Goal: Task Accomplishment & Management: Manage account settings

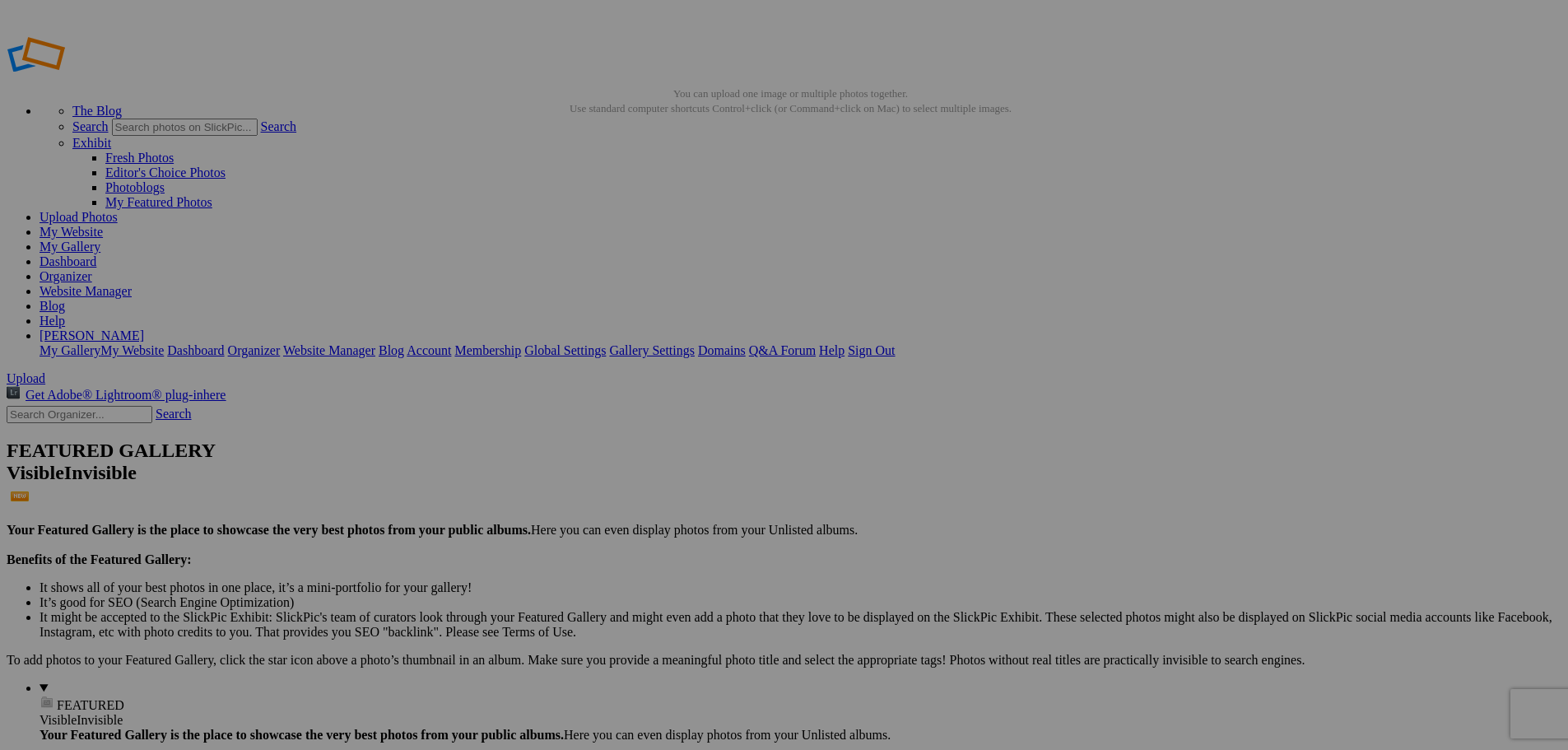
click at [462, 236] on img at bounding box center [458, 246] width 123 height 41
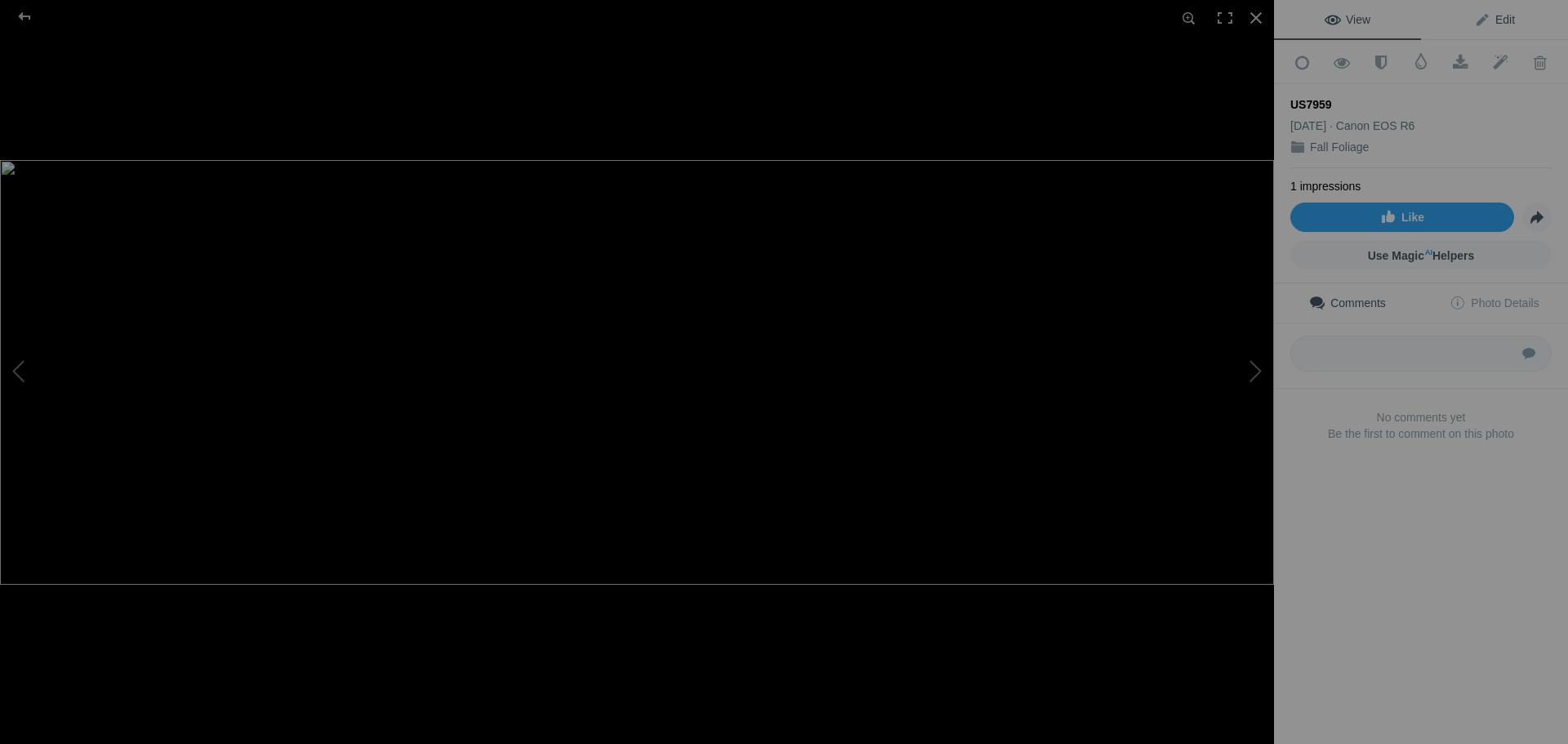
click at [1498, 19] on span "Edit" at bounding box center [1494, 20] width 41 height 13
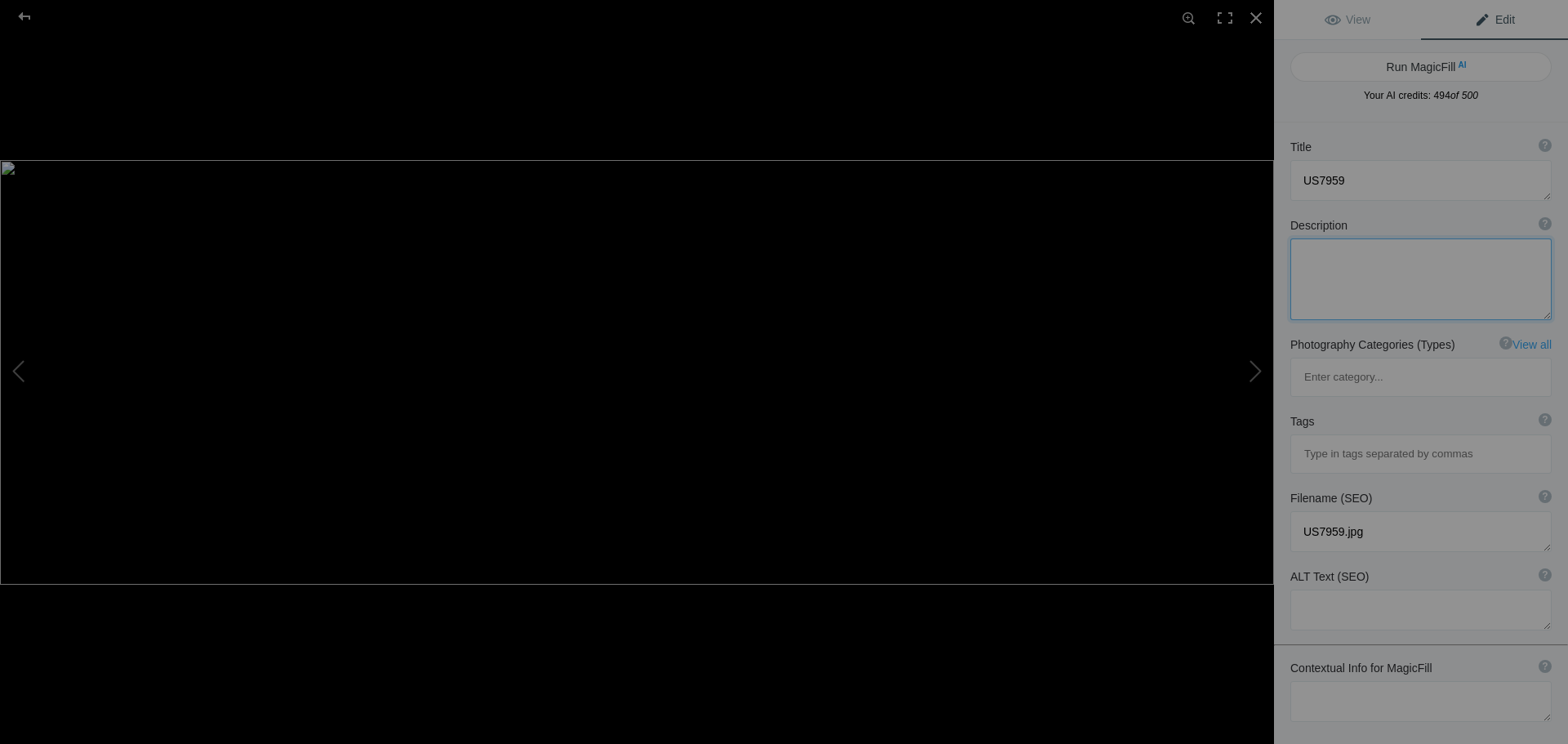
click at [1368, 272] on textarea at bounding box center [1421, 279] width 261 height 81
type textarea "saranac lake fall folliage upstate ny panaroma"
click at [1423, 68] on button "Run MagicFill AI" at bounding box center [1421, 67] width 261 height 29
type textarea "Vibrant Fall Foliage at [GEOGRAPHIC_DATA], Upstate [US_STATE]"
type textarea "This stunning panorama captures the vibrant fall foliage surrounding [GEOGRAPHI…"
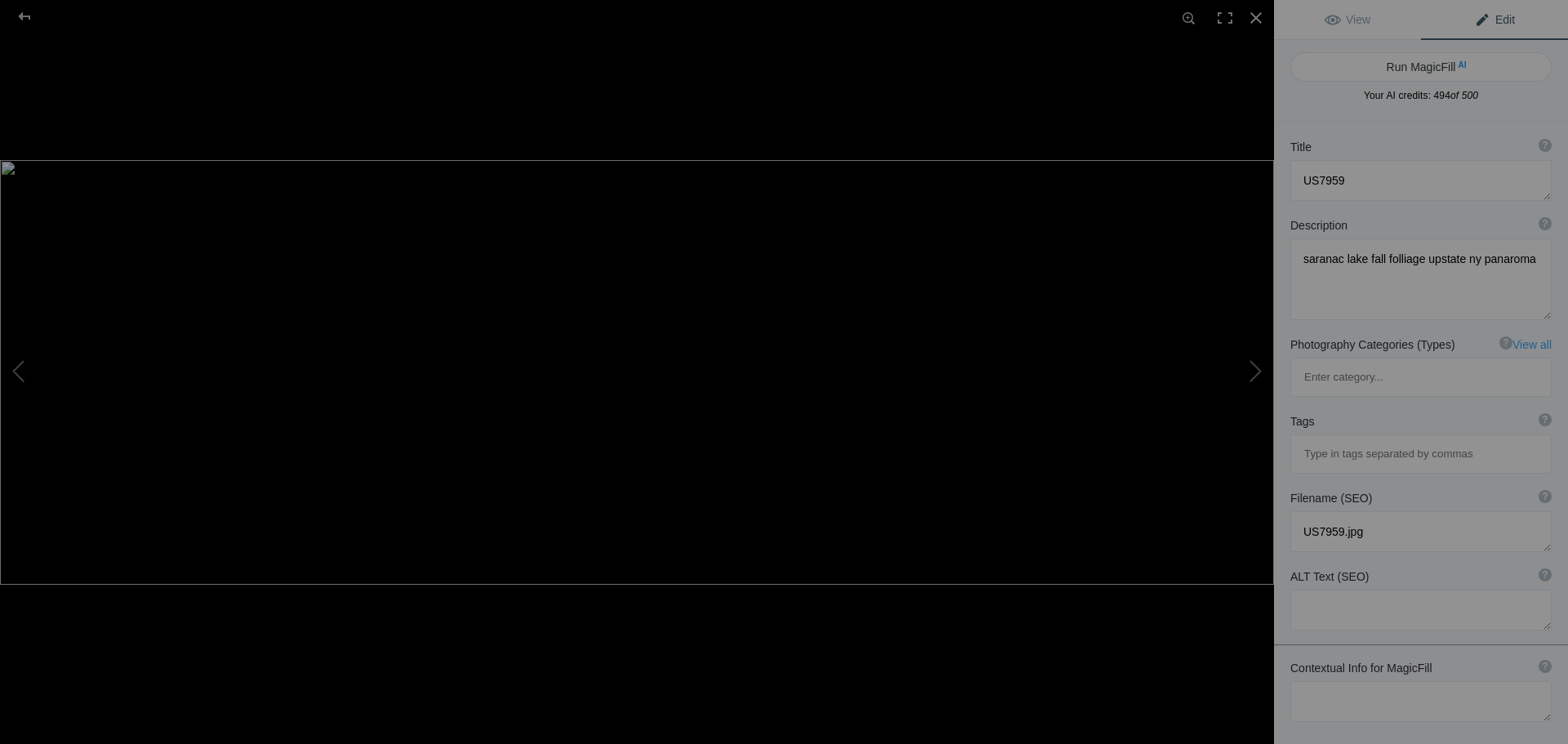
type textarea "saranac-lake-fall-foliage.jpg"
type textarea "Autumn foliage reflecting on [GEOGRAPHIC_DATA] in Upstate [US_STATE]."
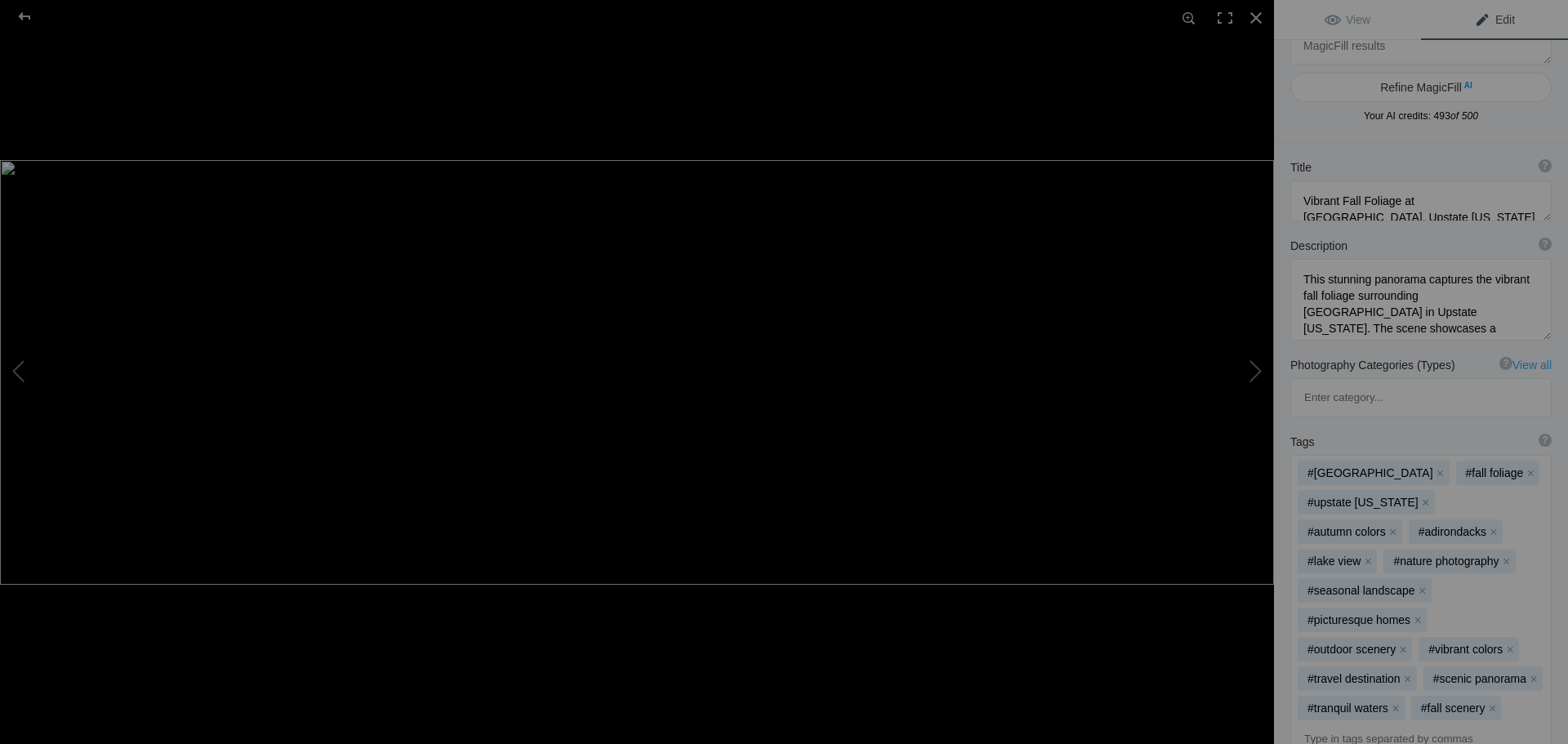
scroll to position [45, 0]
click at [1402, 211] on textarea at bounding box center [1421, 199] width 261 height 41
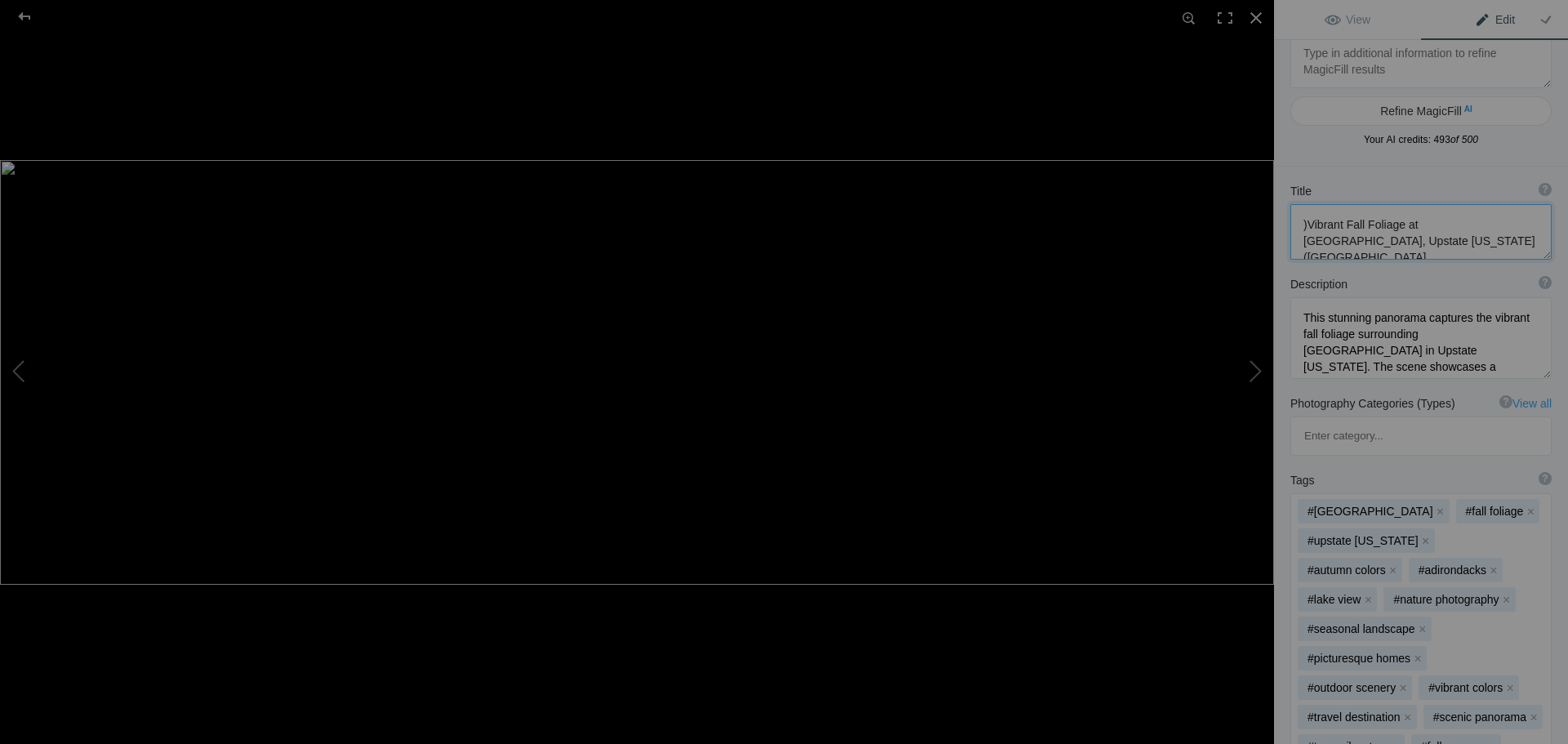
scroll to position [0, 0]
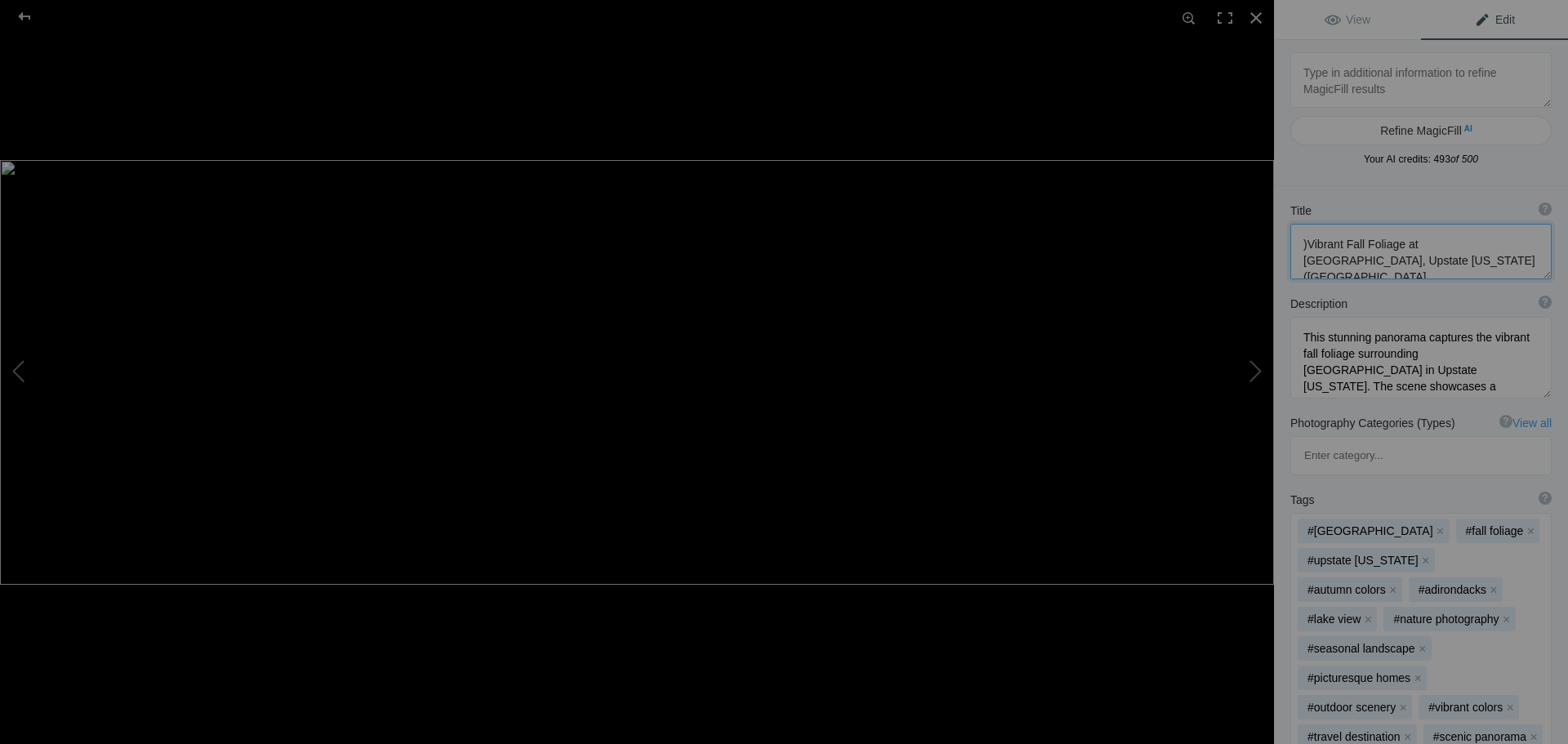
click at [1423, 261] on textarea at bounding box center [1421, 251] width 261 height 56
type textarea ")Vibrant Fall Foliage at [GEOGRAPHIC_DATA], Upstate [US_STATE] (US7959)"
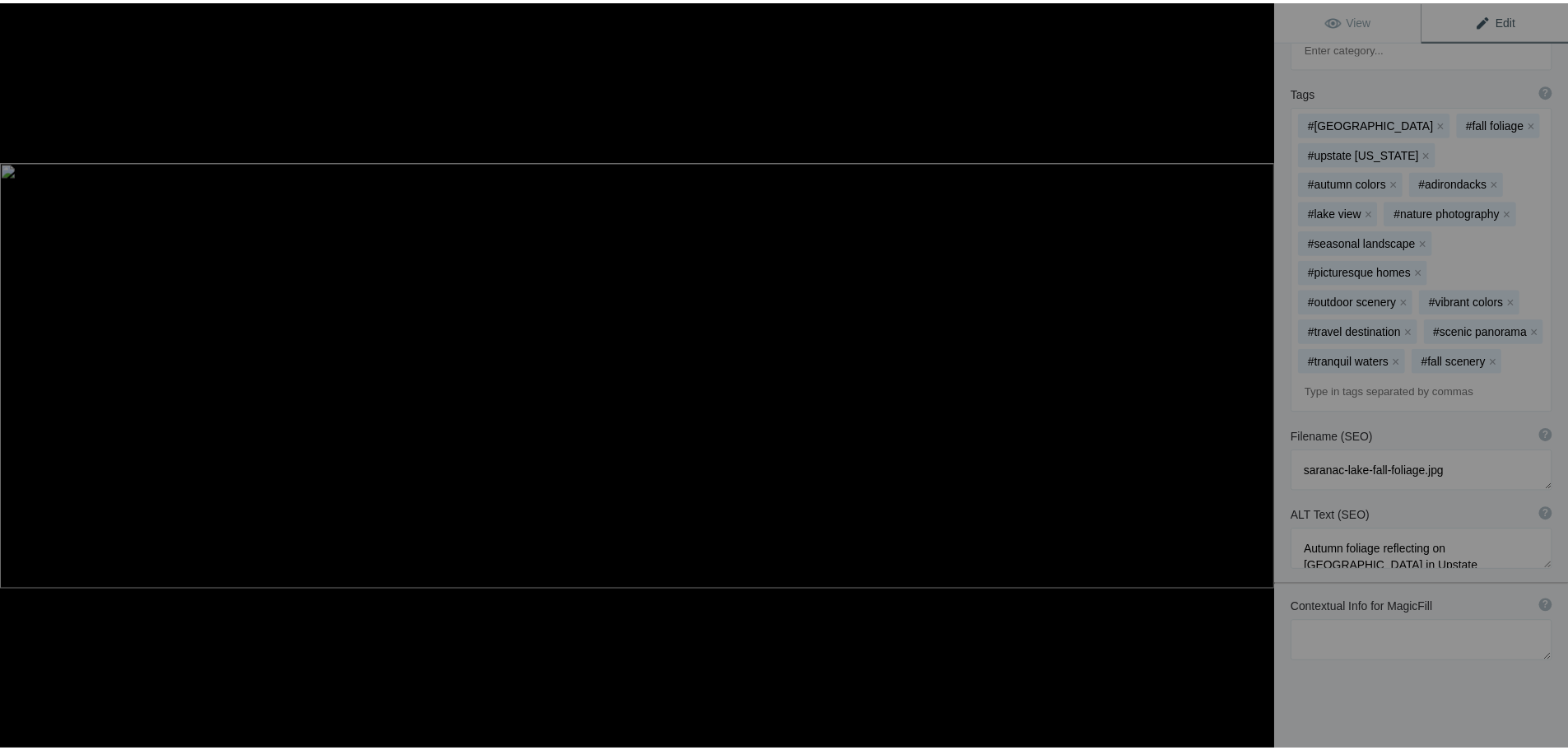
scroll to position [427, 0]
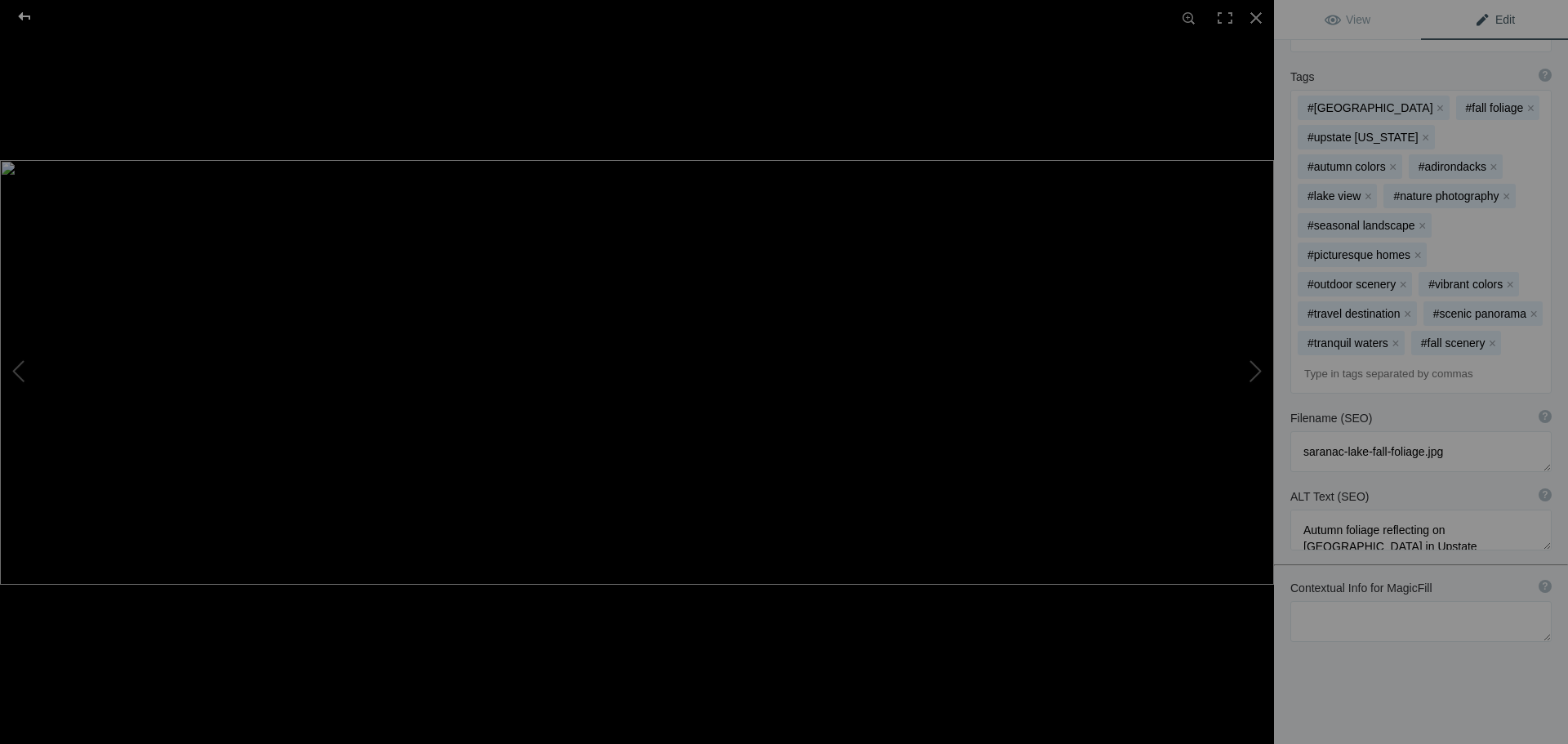
click at [17, 16] on div at bounding box center [24, 16] width 59 height 32
